Goal: Check status: Check status

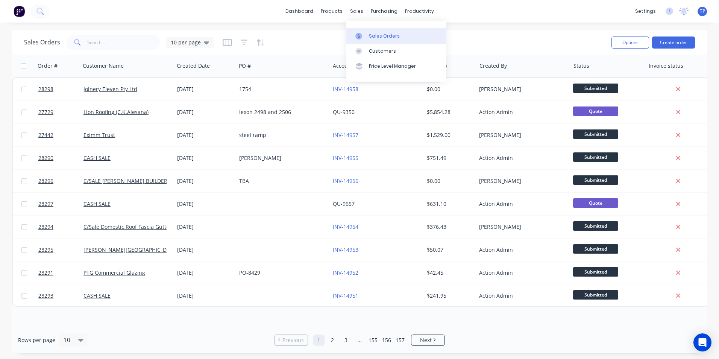
click at [386, 35] on div "Sales Orders" at bounding box center [384, 36] width 31 height 7
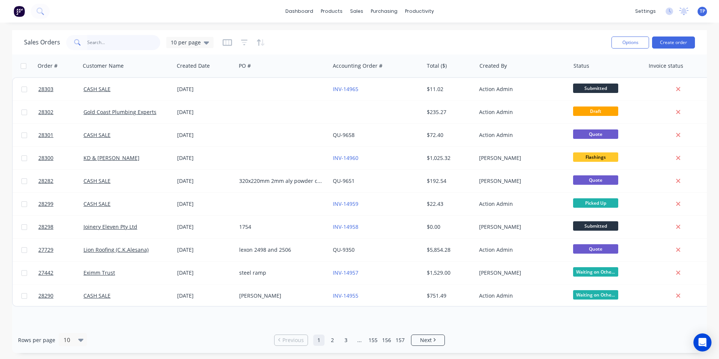
click at [112, 44] on input "text" at bounding box center [123, 42] width 73 height 15
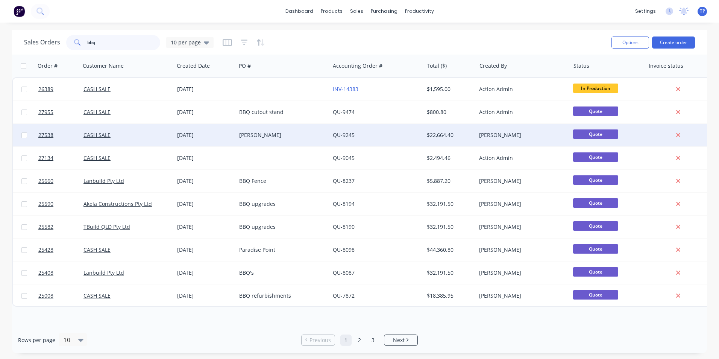
type input "bbq"
click at [220, 132] on div "31 Jul 2025" at bounding box center [205, 135] width 56 height 8
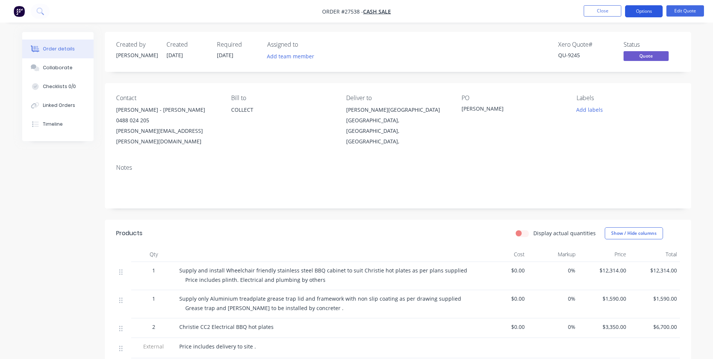
click at [638, 9] on button "Options" at bounding box center [644, 11] width 38 height 12
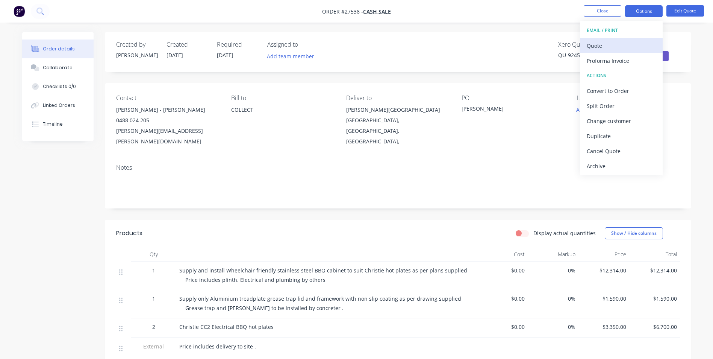
click at [610, 46] on div "Quote" at bounding box center [621, 45] width 69 height 11
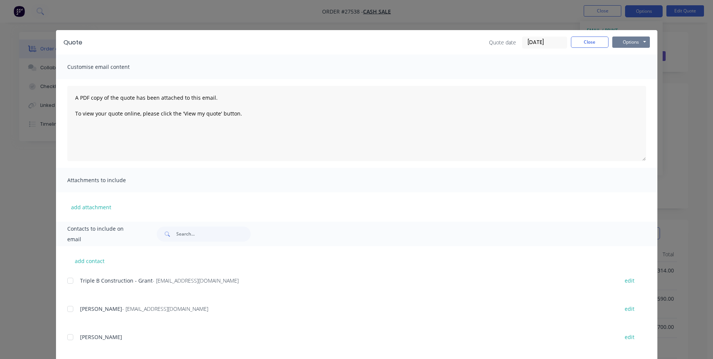
click at [619, 42] on button "Options" at bounding box center [631, 41] width 38 height 11
click at [622, 70] on button "Print" at bounding box center [636, 68] width 48 height 12
click at [593, 43] on button "Close" at bounding box center [590, 41] width 38 height 11
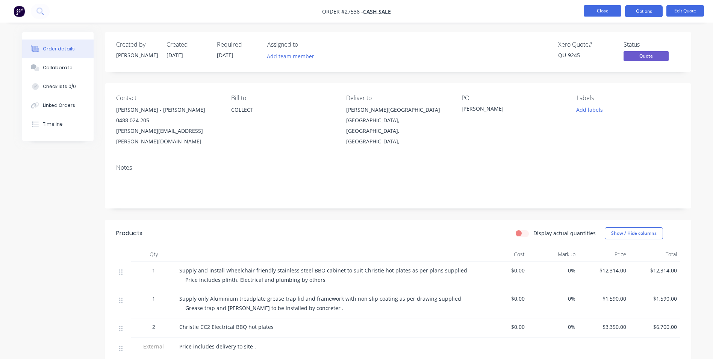
click at [605, 12] on button "Close" at bounding box center [603, 10] width 38 height 11
